Goal: Information Seeking & Learning: Learn about a topic

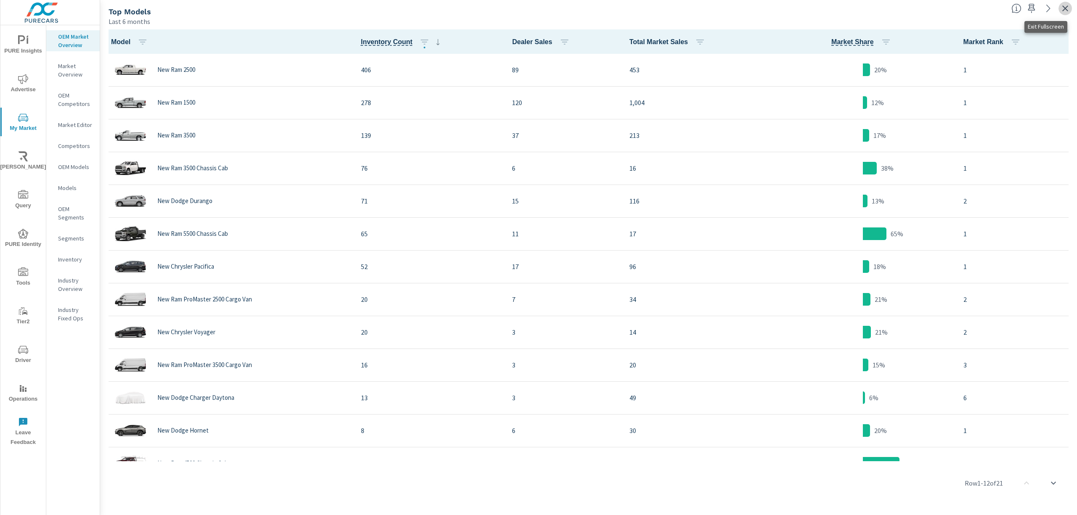
click at [367, 10] on icon "button" at bounding box center [1065, 8] width 10 height 10
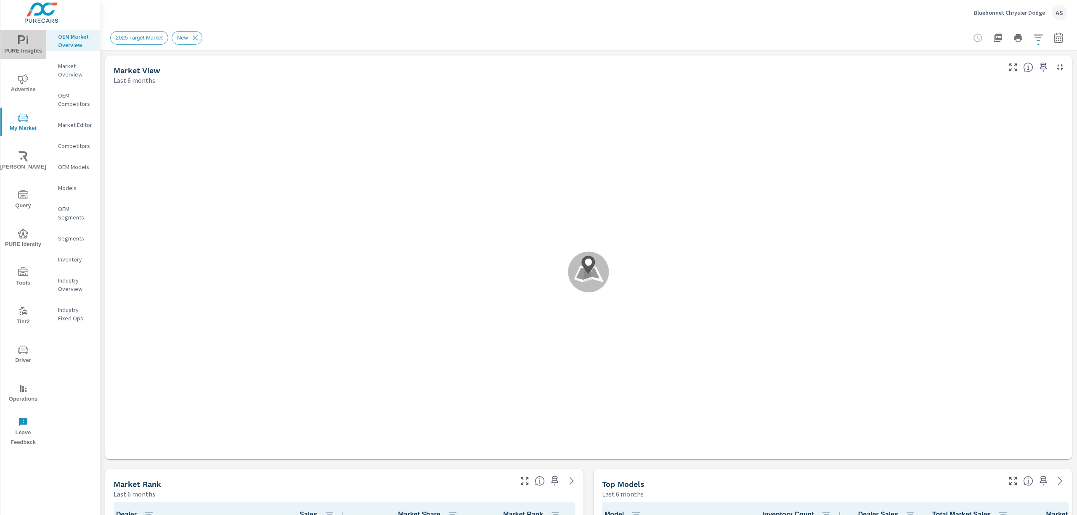
click at [26, 50] on span "PURE Insights" at bounding box center [23, 45] width 40 height 21
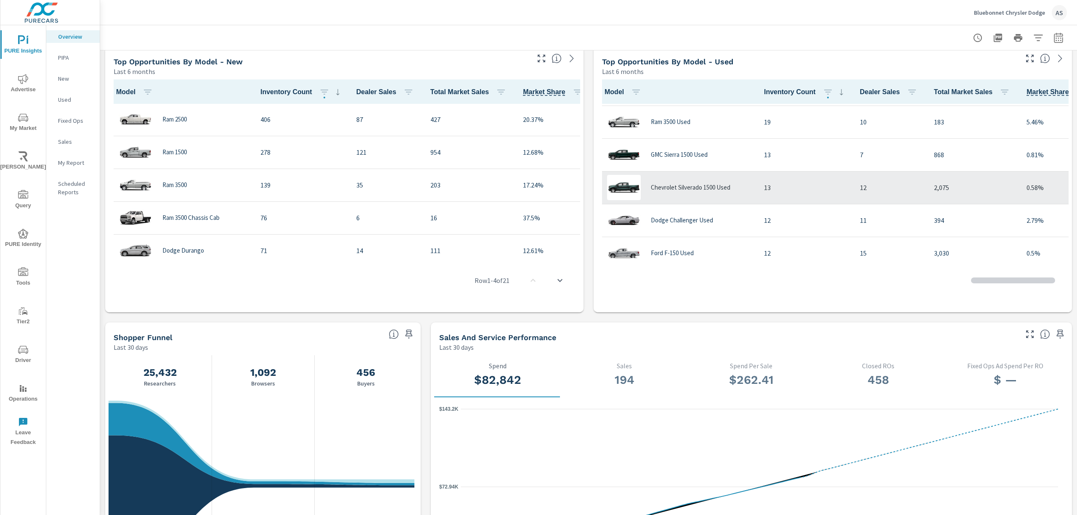
scroll to position [113, 0]
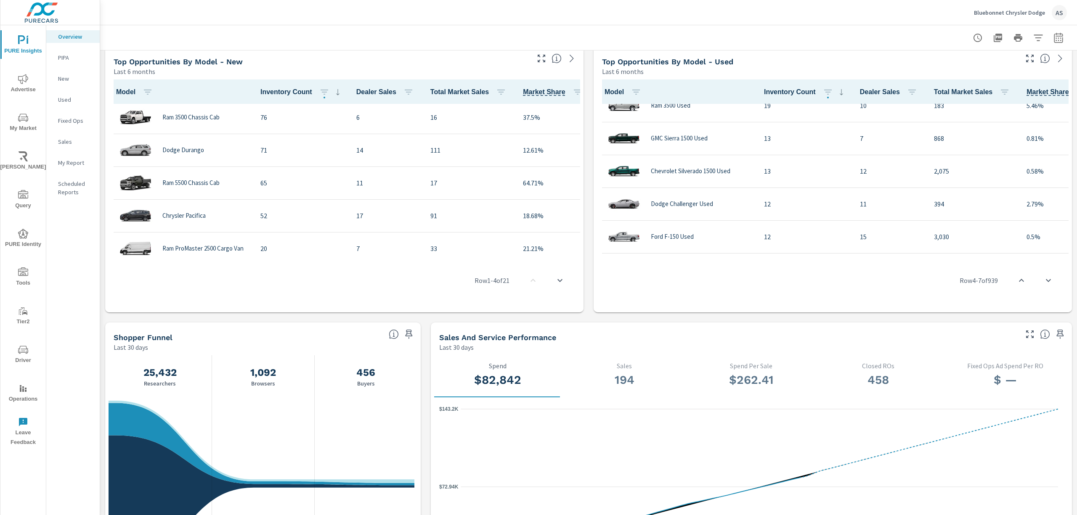
scroll to position [113, 0]
click at [367, 271] on div "Model Inventory Count Dealer Sales Total Market Sales Market Share Ram 1500 Use…" at bounding box center [833, 194] width 478 height 236
click at [24, 129] on span "My Market" at bounding box center [23, 123] width 40 height 21
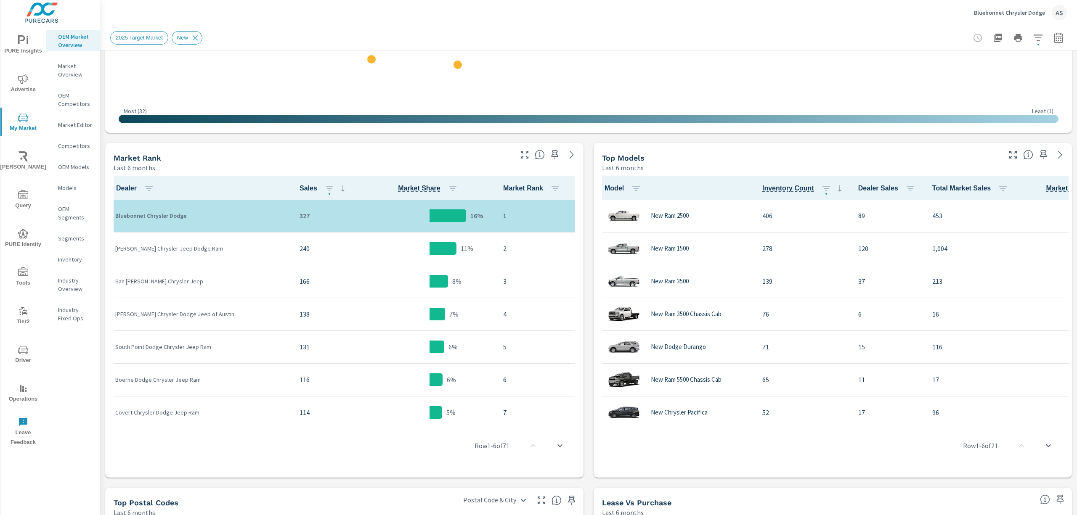
scroll to position [337, 0]
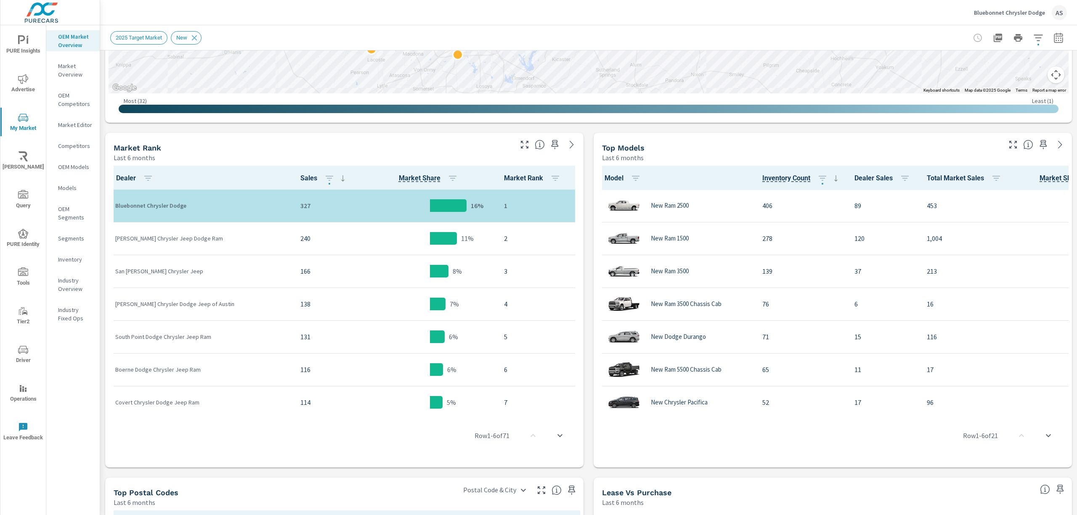
click at [367, 470] on div "Market View Last 6 months ← Move left → Move right ↑ Move up ↓ Move down + Zoom…" at bounding box center [588, 266] width 977 height 1104
click at [367, 145] on icon "button" at bounding box center [1013, 145] width 10 height 10
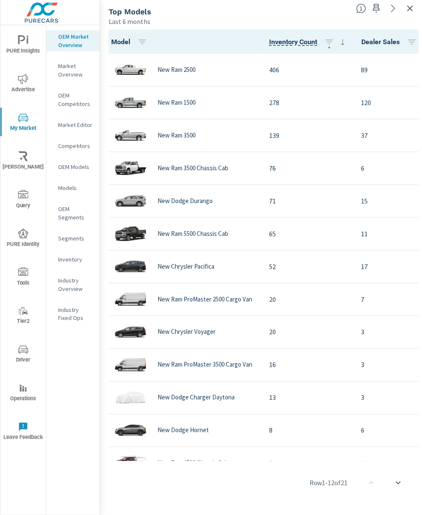
click at [287, 9] on div "Top Models" at bounding box center [229, 12] width 241 height 10
